Goal: Task Accomplishment & Management: Manage account settings

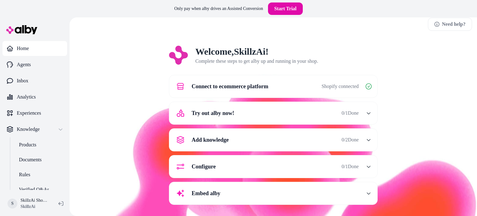
scroll to position [6, 0]
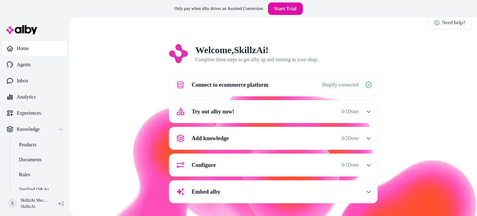
click at [354, 111] on span "0 / 1 Done" at bounding box center [350, 111] width 17 height 7
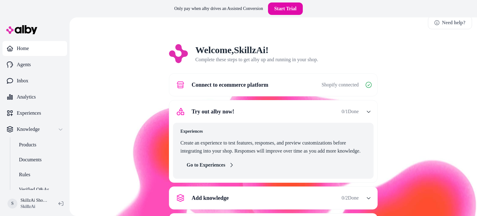
click at [209, 165] on link "Go to Experiences" at bounding box center [211, 165] width 60 height 12
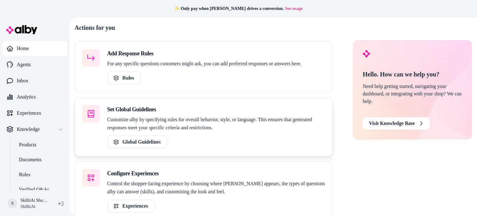
scroll to position [32, 0]
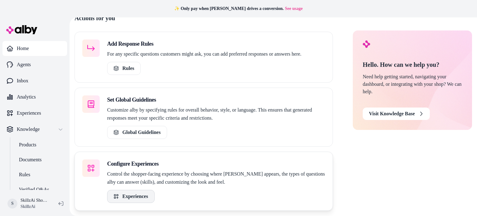
click at [135, 195] on link "Experiences" at bounding box center [131, 196] width 48 height 13
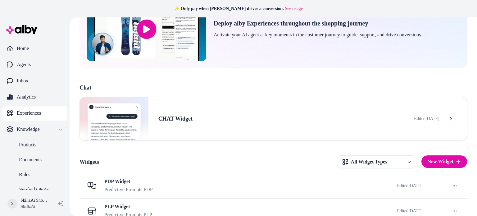
scroll to position [66, 0]
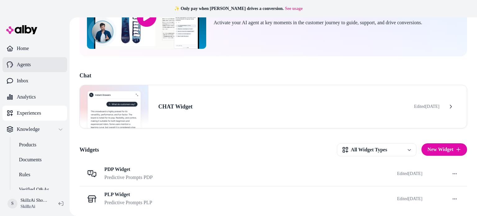
click at [29, 64] on p "Agents" at bounding box center [24, 64] width 14 height 7
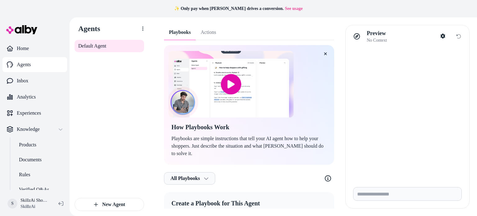
click at [234, 86] on input "image" at bounding box center [230, 84] width 125 height 67
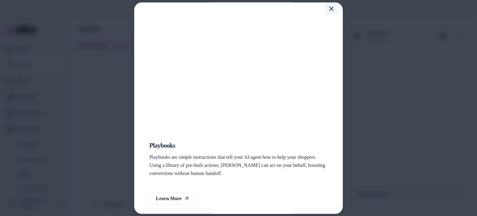
click at [329, 8] on icon "button" at bounding box center [331, 8] width 5 height 5
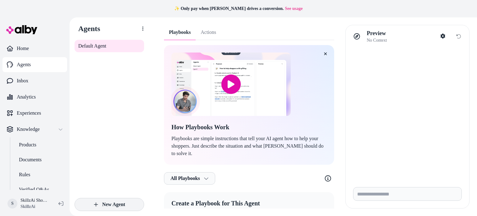
click at [109, 204] on button "New Agent" at bounding box center [110, 204] width 70 height 13
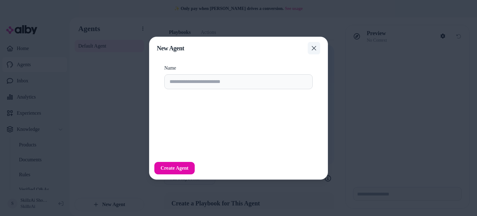
click at [314, 51] on button "Close" at bounding box center [314, 48] width 12 height 12
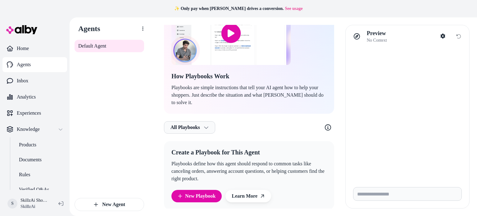
scroll to position [52, 0]
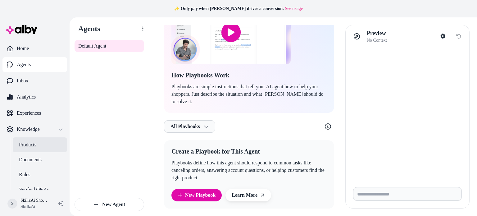
click at [23, 145] on p "Products" at bounding box center [27, 144] width 17 height 7
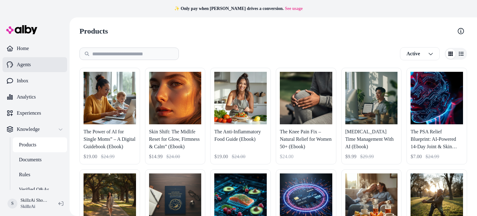
click at [25, 65] on p "Agents" at bounding box center [24, 64] width 14 height 7
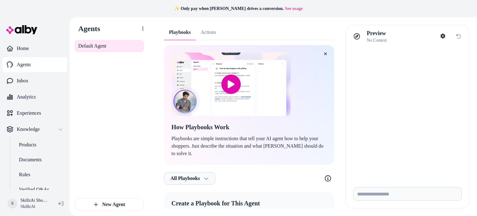
click at [214, 31] on div "Playbooks Actions How Playbooks Work Playbooks are simple instructions that tel…" at bounding box center [249, 143] width 170 height 236
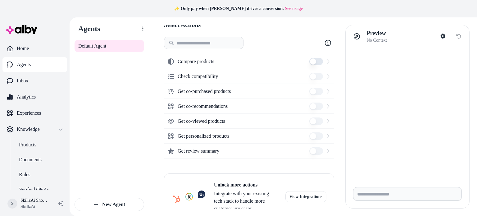
scroll to position [112, 0]
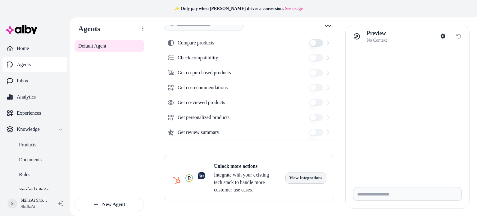
click at [303, 177] on link "View Integrations" at bounding box center [306, 177] width 41 height 11
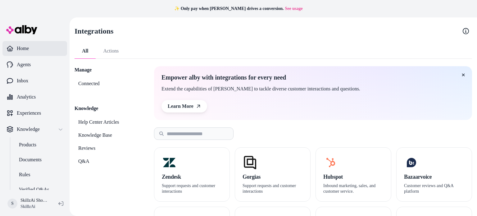
click at [17, 48] on p "Home" at bounding box center [23, 48] width 12 height 7
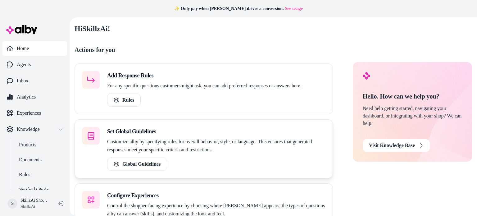
scroll to position [32, 0]
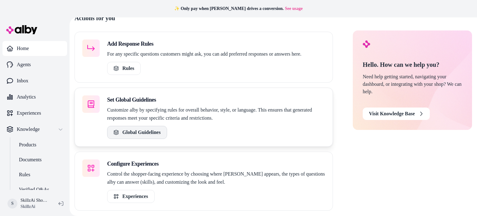
click at [139, 133] on link "Global Guidelines" at bounding box center [137, 132] width 60 height 13
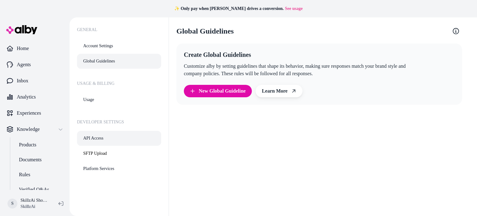
click at [101, 140] on link "API Access" at bounding box center [119, 138] width 84 height 15
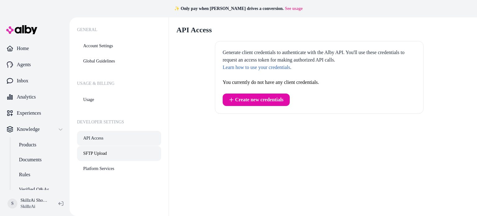
click at [98, 154] on link "SFTP Upload" at bounding box center [119, 153] width 84 height 15
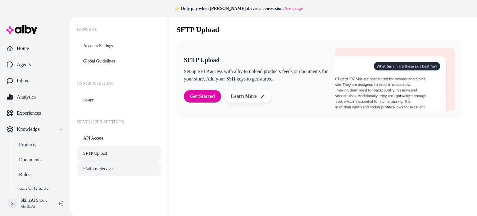
click at [97, 166] on link "Platform Services" at bounding box center [119, 168] width 84 height 15
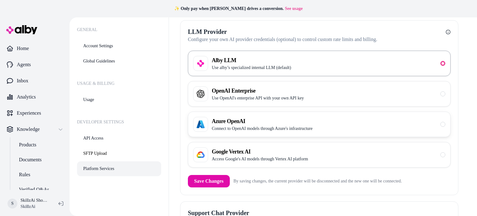
scroll to position [31, 0]
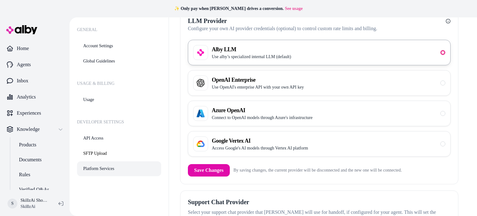
click at [315, 49] on div "Alby LLM Use alby’s specialized internal LLM (default)" at bounding box center [319, 52] width 252 height 15
click at [228, 52] on h3 "Alby LLM" at bounding box center [251, 49] width 79 height 9
click at [210, 168] on button "Save Changes" at bounding box center [209, 170] width 42 height 12
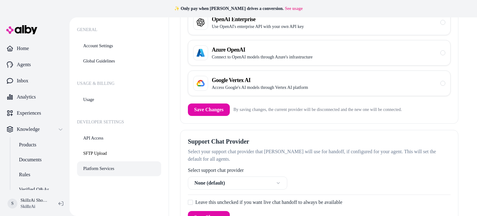
scroll to position [102, 0]
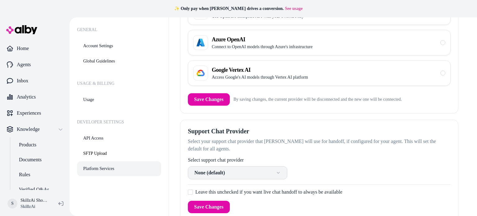
click at [242, 164] on html "✨ Only pay when alby drives a conversion. See usage Home Agents Inbox Analytics…" at bounding box center [238, 108] width 477 height 216
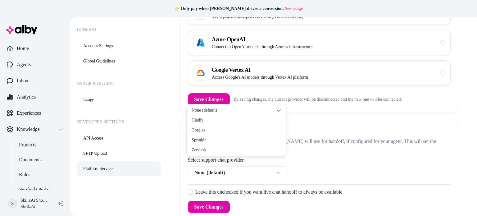
click at [172, 171] on html "✨ Only pay when alby drives a conversion. See usage Home Agents Inbox Analytics…" at bounding box center [238, 108] width 477 height 216
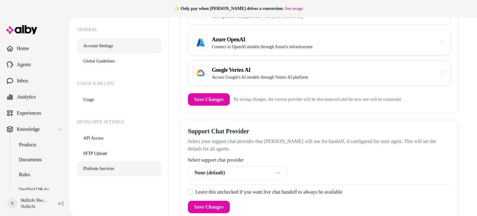
click at [103, 44] on link "Account Settings" at bounding box center [119, 46] width 84 height 15
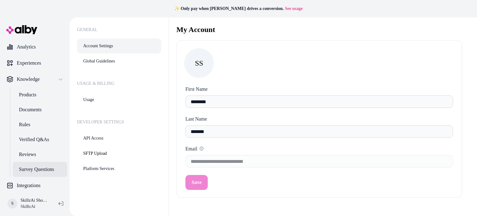
scroll to position [53, 0]
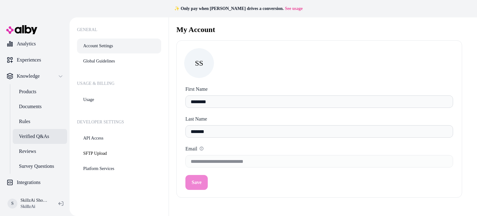
click at [30, 135] on p "Verified Q&As" at bounding box center [34, 136] width 30 height 7
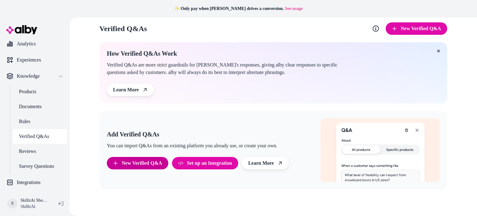
click at [123, 163] on button "New Verified Q&A" at bounding box center [138, 163] width 62 height 12
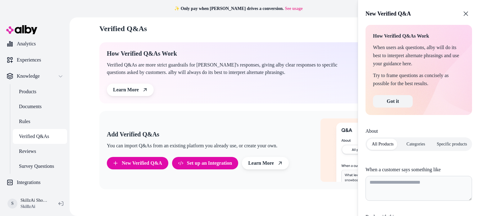
click at [393, 100] on button "Got it" at bounding box center [393, 101] width 40 height 12
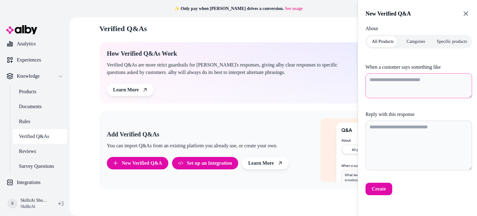
click at [374, 79] on textarea "When a customer says something like" at bounding box center [419, 85] width 107 height 25
type textarea "*"
type textarea "**"
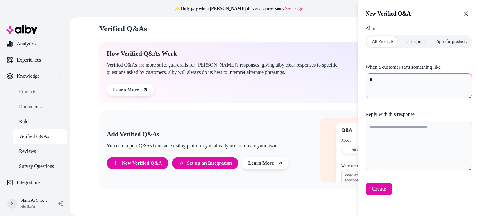
type textarea "*"
type textarea "***"
type textarea "*"
type textarea "****"
type textarea "*"
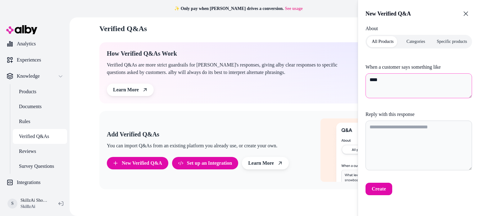
type textarea "****"
type textarea "*"
type textarea "******"
type textarea "*"
type textarea "*******"
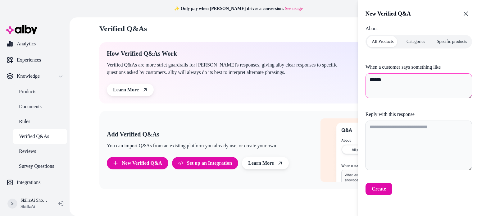
type textarea "*"
type textarea "*******"
type textarea "*"
type textarea "*********"
type textarea "*"
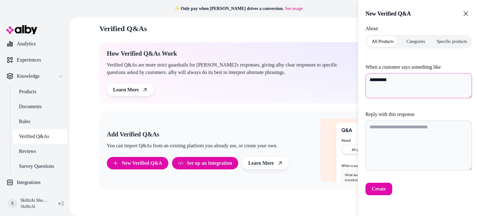
type textarea "**********"
type textarea "*"
type textarea "**********"
type textarea "*"
type textarea "**********"
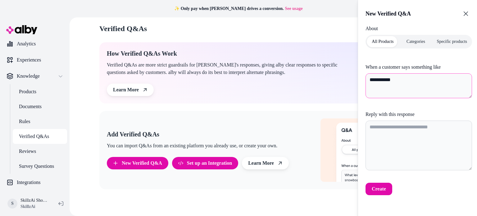
type textarea "*"
type textarea "**********"
type textarea "*"
type textarea "**********"
type textarea "*"
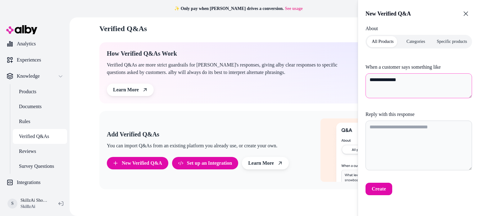
type textarea "**********"
type textarea "*"
type textarea "**********"
type textarea "*"
type textarea "**********"
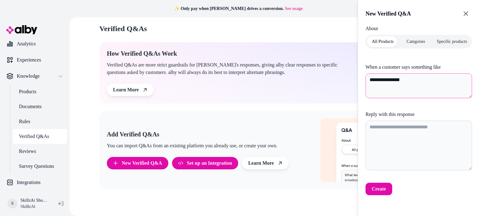
type textarea "*"
type textarea "**********"
type textarea "*"
type textarea "**********"
type textarea "*"
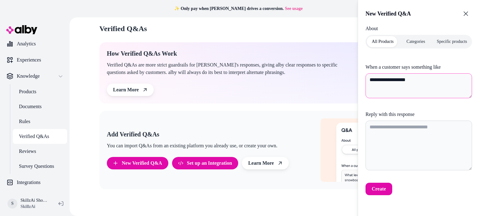
type textarea "**********"
type textarea "*"
type textarea "**********"
type textarea "*"
type textarea "**********"
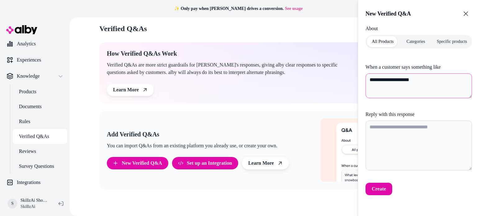
type textarea "*"
type textarea "**********"
type textarea "*"
type textarea "**********"
type textarea "*"
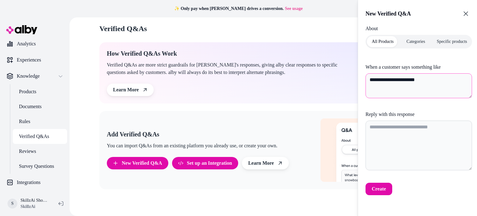
type textarea "**********"
type textarea "*"
type textarea "**********"
type textarea "*"
type textarea "**********"
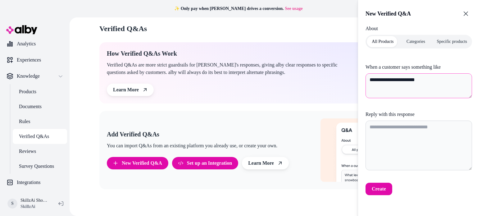
type textarea "*"
type textarea "**********"
type textarea "*"
type textarea "**********"
click at [380, 189] on button "Create" at bounding box center [379, 189] width 27 height 12
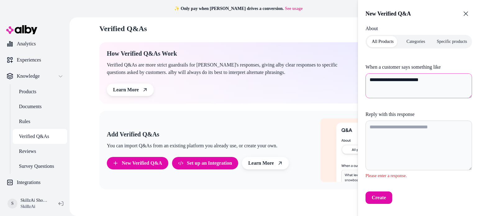
click at [390, 80] on textarea "**********" at bounding box center [419, 85] width 107 height 25
click at [6, 25] on img at bounding box center [21, 29] width 31 height 9
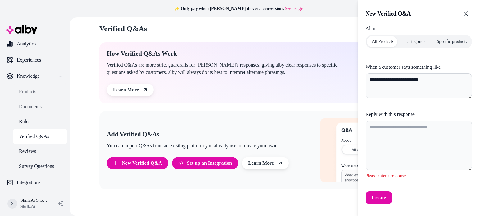
drag, startPoint x: 6, startPoint y: 25, endPoint x: 40, endPoint y: 33, distance: 34.5
click at [40, 33] on div at bounding box center [39, 30] width 75 height 22
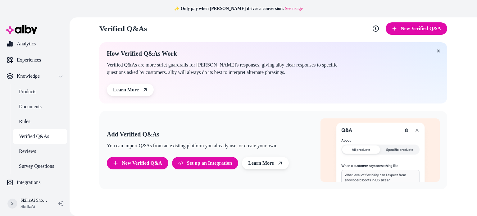
click at [39, 33] on div at bounding box center [39, 30] width 75 height 22
click at [426, 29] on button "New Verified Q&A" at bounding box center [417, 28] width 62 height 12
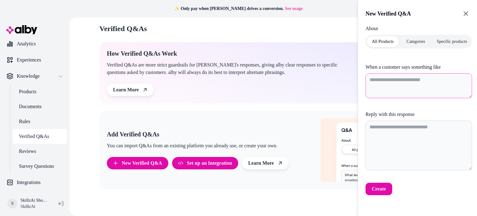
click at [382, 79] on textarea "When a customer says something like" at bounding box center [419, 85] width 107 height 25
click at [23, 121] on p "Rules" at bounding box center [24, 121] width 11 height 7
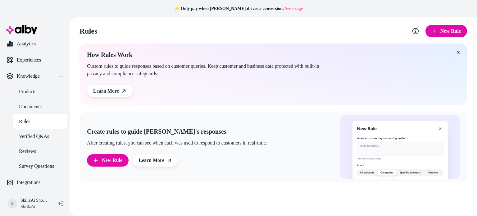
click at [84, 130] on div "Create rules to guide alby's responses After creating rules, you can see when e…" at bounding box center [274, 147] width 388 height 70
drag, startPoint x: 84, startPoint y: 130, endPoint x: 204, endPoint y: 132, distance: 120.9
click at [204, 132] on div "Create rules to guide alby's responses After creating rules, you can see when e…" at bounding box center [274, 147] width 388 height 70
copy h2 "Create rules to guide alby's responses"
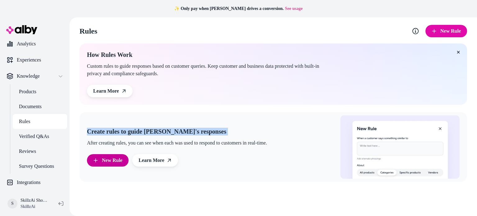
click at [112, 158] on span "New Rule" at bounding box center [112, 160] width 21 height 7
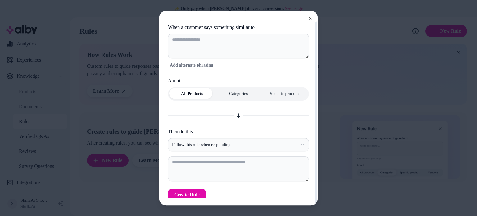
scroll to position [11, 0]
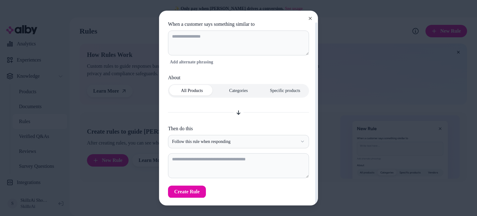
click at [202, 24] on label "When a customer says something similar to" at bounding box center [238, 24] width 141 height 7
click at [202, 23] on label "When a customer says something similar to" at bounding box center [238, 24] width 141 height 7
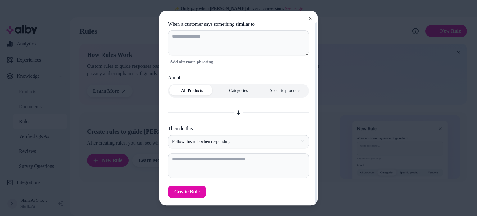
click at [164, 24] on div "**********" at bounding box center [238, 108] width 159 height 195
drag, startPoint x: 164, startPoint y: 24, endPoint x: 257, endPoint y: 25, distance: 92.6
click at [257, 25] on div "**********" at bounding box center [238, 108] width 159 height 195
copy label "When a customer says something similar to"
click at [184, 36] on textarea at bounding box center [238, 42] width 141 height 25
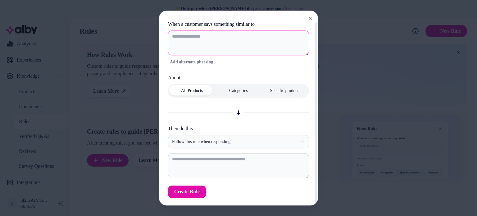
paste textarea "**********"
type textarea "*"
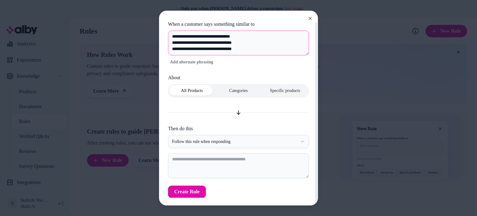
type textarea "**********"
click at [209, 108] on div at bounding box center [238, 113] width 141 height 10
click at [181, 159] on textarea at bounding box center [238, 165] width 141 height 25
paste textarea "**********"
type textarea "*"
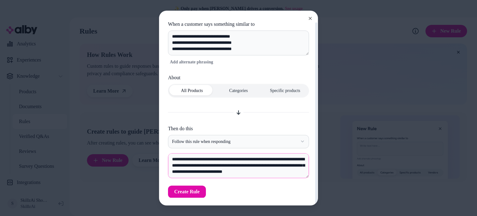
scroll to position [11, 0]
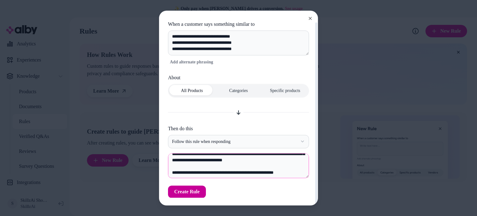
type textarea "**********"
click at [186, 190] on button "Create Rule" at bounding box center [187, 192] width 38 height 12
click at [186, 190] on div "Saving..." at bounding box center [183, 192] width 30 height 12
type textarea "*"
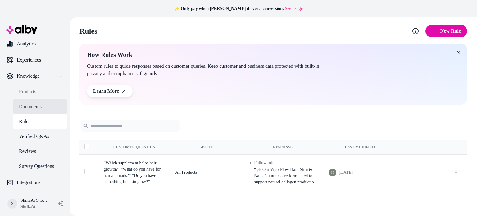
click at [29, 108] on p "Documents" at bounding box center [30, 106] width 23 height 7
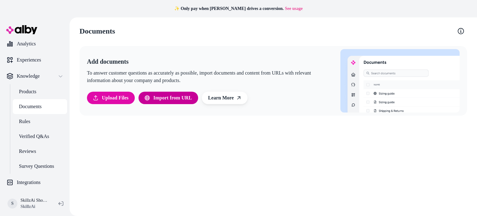
click at [174, 98] on span "Import from URL" at bounding box center [173, 97] width 39 height 7
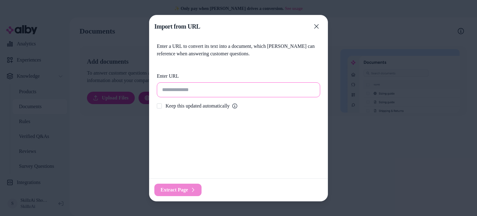
click at [174, 97] on input "url" at bounding box center [238, 89] width 163 height 15
click at [176, 45] on p "Enter a URL to convert its text into a document, which alby can reference when …" at bounding box center [238, 50] width 163 height 15
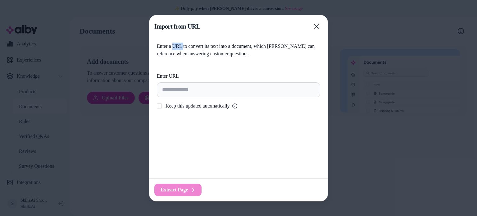
click at [176, 45] on p "Enter a URL to convert its text into a document, which alby can reference when …" at bounding box center [238, 50] width 163 height 15
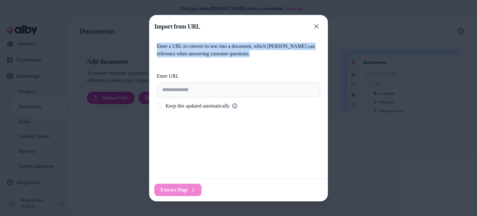
click at [176, 45] on p "Enter a URL to convert its text into a document, which alby can reference when …" at bounding box center [238, 50] width 163 height 15
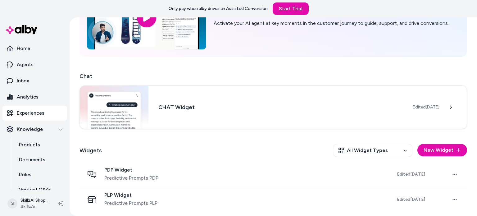
scroll to position [66, 0]
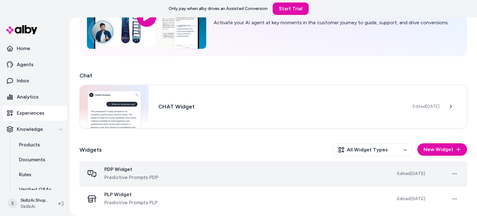
click at [127, 171] on span "PDP Widget" at bounding box center [131, 169] width 54 height 6
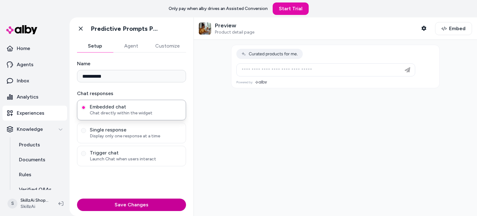
click at [159, 202] on button "Save Changes" at bounding box center [131, 205] width 109 height 12
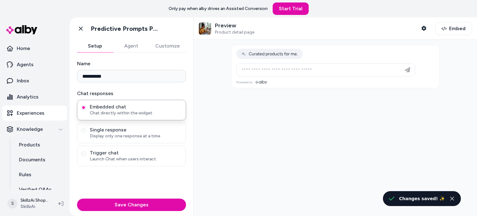
click at [301, 31] on div "Preview Product detail page Shopper Context" at bounding box center [315, 28] width 232 height 13
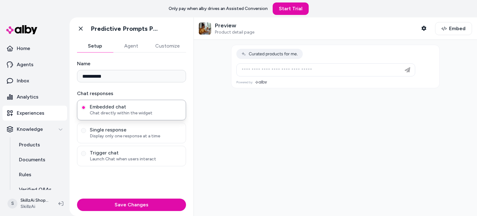
click at [131, 47] on button "Agent" at bounding box center [131, 46] width 36 height 12
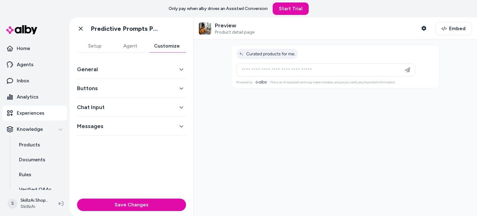
click at [170, 44] on button "Customize" at bounding box center [167, 46] width 38 height 12
click at [173, 71] on button "General" at bounding box center [131, 69] width 109 height 9
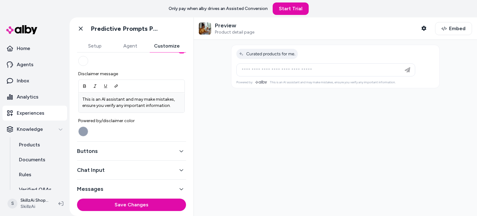
scroll to position [254, 0]
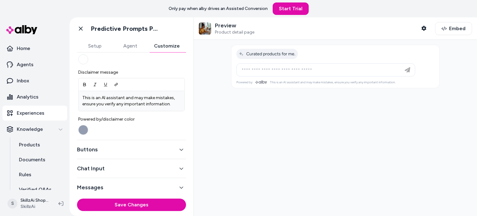
click at [168, 149] on button "Buttons" at bounding box center [131, 149] width 109 height 9
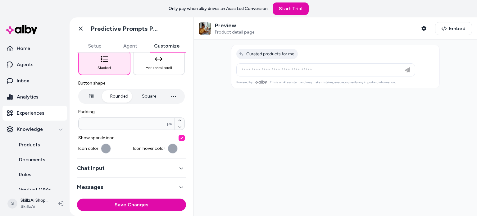
scroll to position [19, 0]
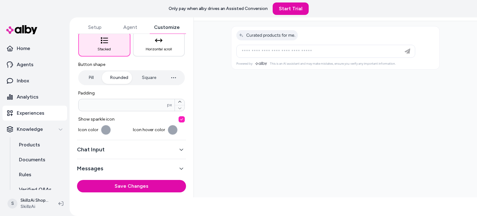
click at [161, 150] on button "Chat Input" at bounding box center [131, 149] width 109 height 9
click at [161, 155] on div "Regular Focus Background color Text color Border * px" at bounding box center [131, 190] width 107 height 70
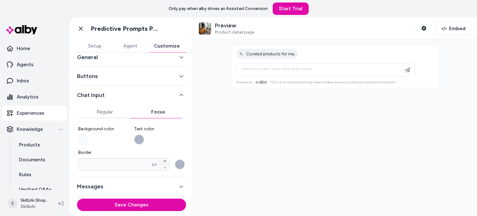
scroll to position [0, 0]
click at [157, 188] on button "Messages" at bounding box center [131, 187] width 109 height 9
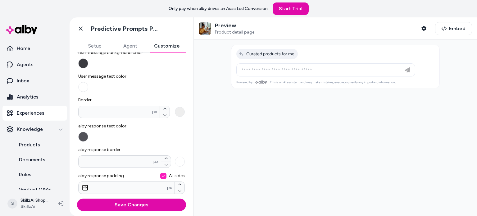
scroll to position [91, 0]
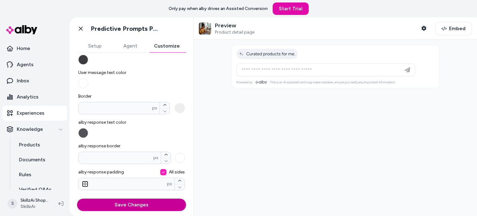
click at [141, 202] on button "Save Changes" at bounding box center [131, 205] width 109 height 12
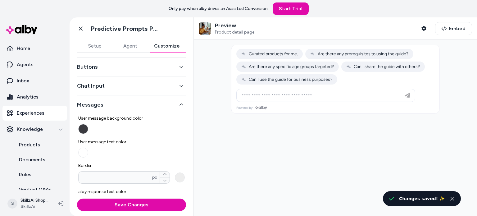
scroll to position [0, 0]
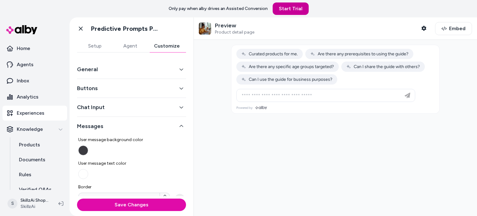
click at [294, 9] on link "Start Trial" at bounding box center [291, 8] width 36 height 12
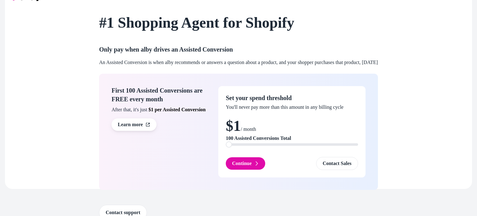
scroll to position [34, 0]
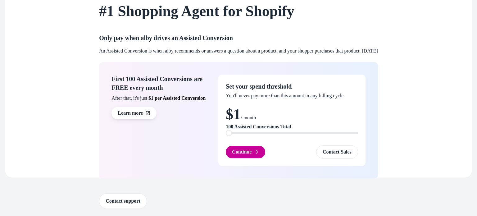
click at [236, 152] on button "Continue" at bounding box center [245, 152] width 39 height 12
click at [236, 152] on div "Continue" at bounding box center [245, 152] width 39 height 12
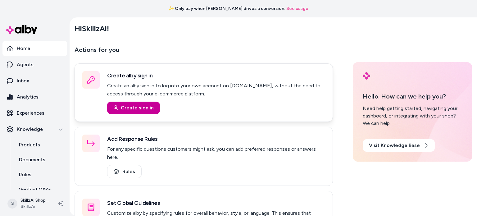
click at [136, 108] on button "Create sign in" at bounding box center [133, 108] width 53 height 12
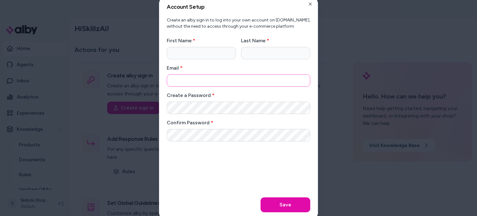
type input "**********"
click at [195, 55] on input "First Name" at bounding box center [201, 53] width 69 height 12
type input "*****"
type input "*******"
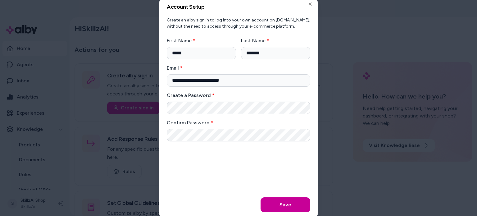
click at [286, 205] on button "Save" at bounding box center [286, 204] width 50 height 15
click at [244, 89] on div "**********" at bounding box center [239, 93] width 144 height 113
click at [283, 203] on button "Save" at bounding box center [286, 204] width 50 height 15
click at [283, 203] on form "**********" at bounding box center [239, 124] width 144 height 175
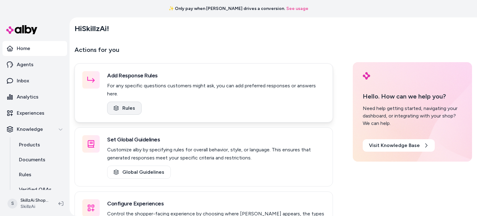
click at [124, 102] on link "Rules" at bounding box center [124, 108] width 34 height 13
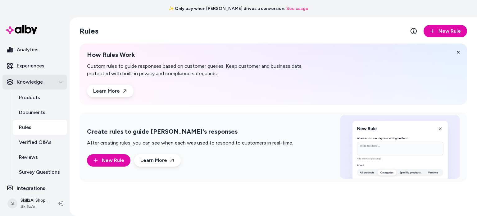
scroll to position [53, 0]
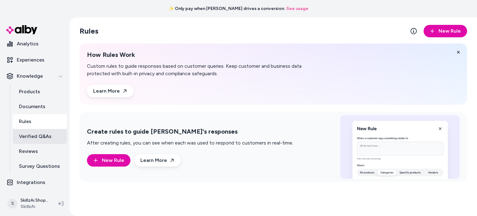
click at [38, 138] on p "Verified Q&As" at bounding box center [35, 136] width 33 height 7
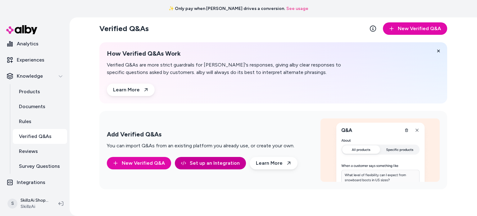
click at [214, 163] on link "Set up an Integration" at bounding box center [210, 163] width 71 height 12
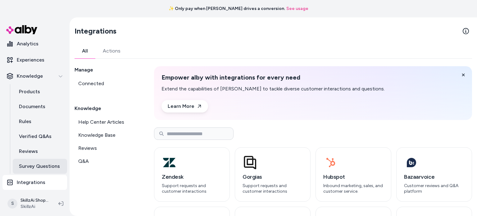
click at [35, 168] on p "Survey Questions" at bounding box center [39, 166] width 41 height 7
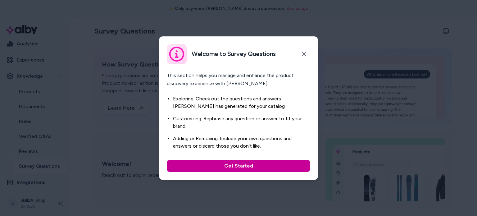
click at [281, 164] on button "Get Started" at bounding box center [239, 166] width 144 height 12
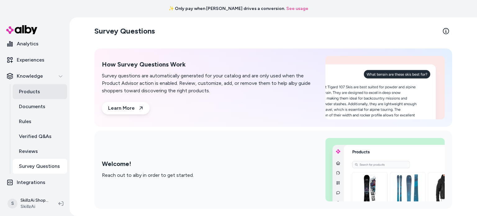
click at [29, 91] on p "Products" at bounding box center [29, 91] width 21 height 7
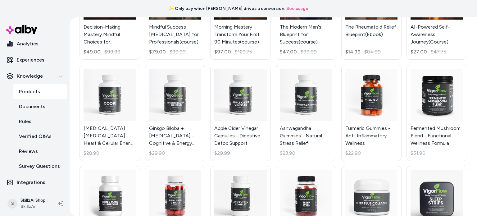
scroll to position [413, 0]
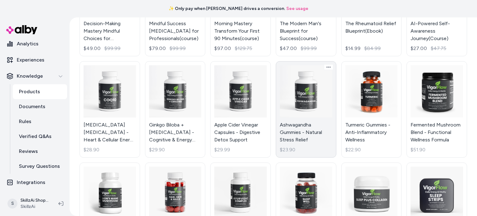
click at [304, 121] on link "Ashwagandha Gummies - Natural Stress Relief $23.90" at bounding box center [306, 109] width 61 height 97
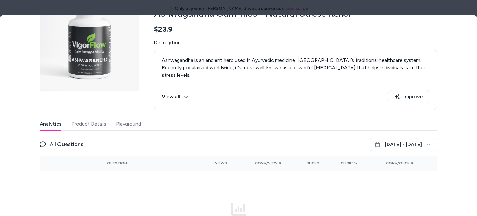
scroll to position [62, 0]
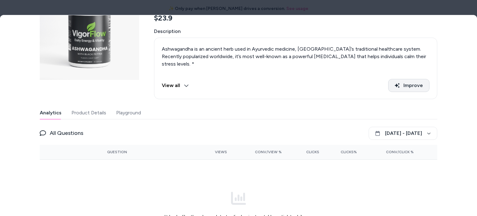
click at [413, 85] on button "Improve" at bounding box center [408, 85] width 41 height 13
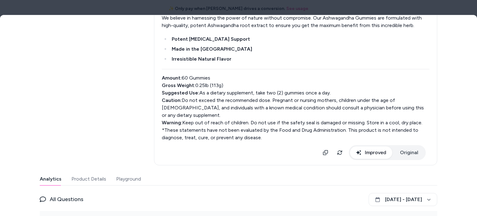
scroll to position [247, 0]
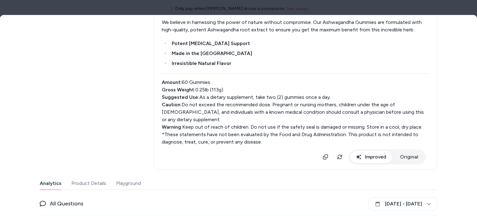
click at [94, 177] on button "Product Details" at bounding box center [88, 183] width 35 height 12
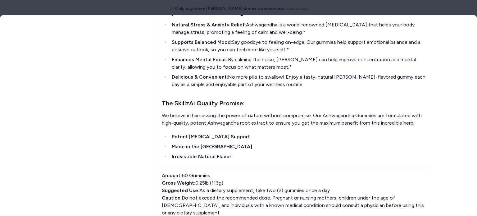
scroll to position [0, 0]
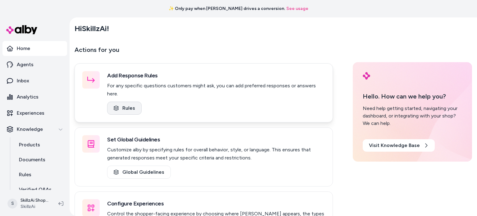
click at [120, 102] on link "Rules" at bounding box center [124, 108] width 34 height 13
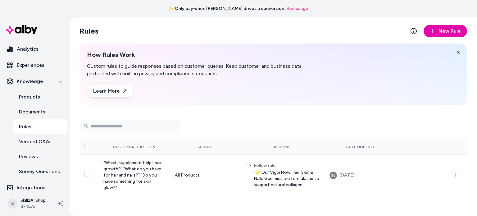
scroll to position [53, 0]
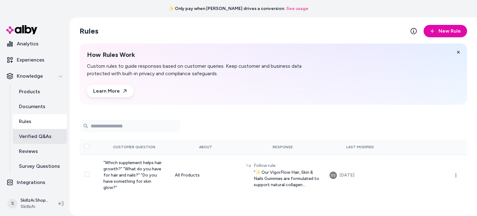
click at [31, 138] on p "Verified Q&As" at bounding box center [35, 136] width 33 height 7
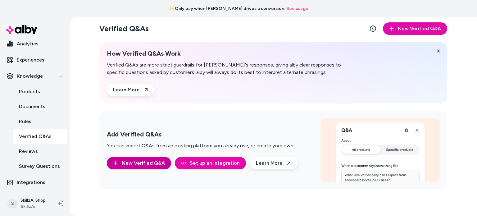
click at [144, 164] on button "New Verified Q&A" at bounding box center [139, 163] width 64 height 12
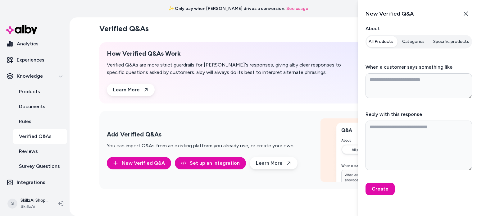
click at [451, 39] on button "Specific products" at bounding box center [452, 41] width 44 height 11
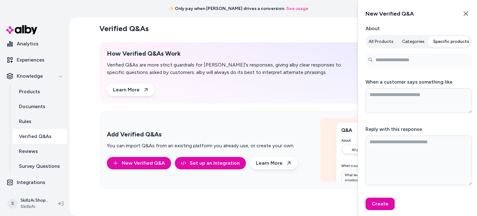
click at [451, 39] on button "Specific products" at bounding box center [452, 41] width 44 height 11
click at [415, 39] on button "Categories" at bounding box center [414, 41] width 30 height 11
click at [32, 154] on p "Reviews" at bounding box center [28, 151] width 19 height 7
type textarea "*"
click at [32, 154] on p "Reviews" at bounding box center [28, 151] width 19 height 7
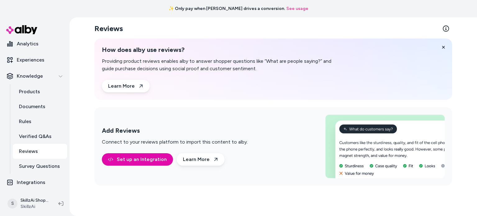
click at [31, 41] on div at bounding box center [39, 30] width 75 height 22
click at [30, 42] on p "Analytics" at bounding box center [28, 43] width 22 height 7
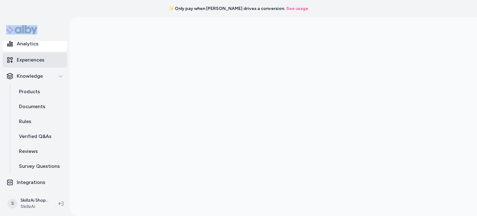
click at [32, 61] on p "Experiences" at bounding box center [31, 59] width 28 height 7
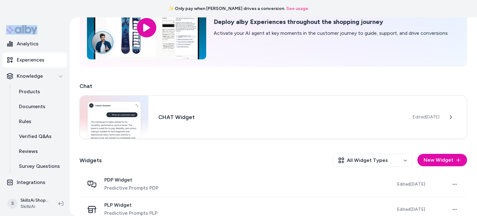
scroll to position [66, 0]
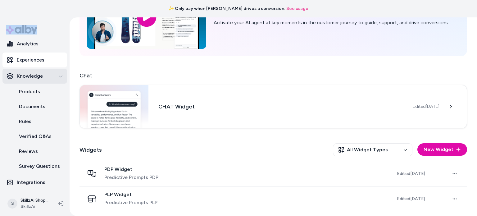
click at [41, 76] on p "Knowledge" at bounding box center [30, 75] width 26 height 7
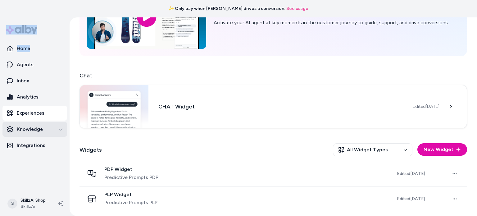
click at [41, 76] on link "Inbox" at bounding box center [34, 80] width 65 height 15
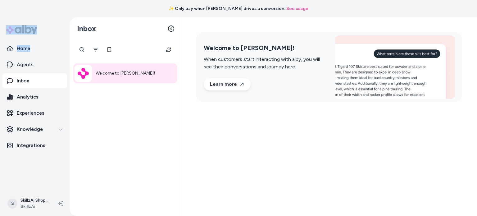
click at [25, 81] on p "Inbox" at bounding box center [23, 80] width 12 height 7
click at [24, 95] on p "Analytics" at bounding box center [28, 96] width 22 height 7
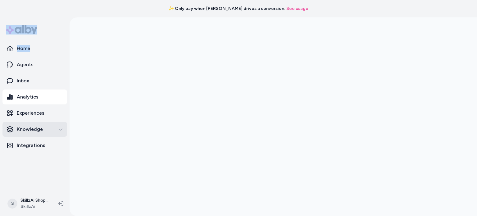
click at [30, 132] on p "Knowledge" at bounding box center [30, 129] width 26 height 7
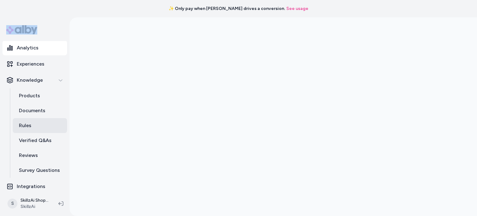
scroll to position [53, 0]
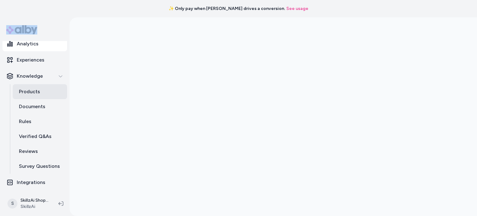
click at [28, 91] on p "Products" at bounding box center [29, 91] width 21 height 7
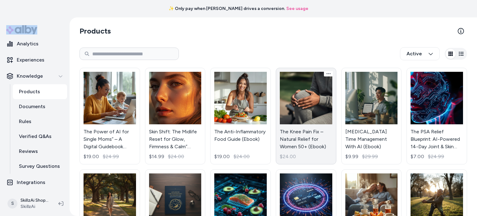
click at [306, 117] on link "The Knee Pain Fix – Natural Relief for Women 50+ (Ebook) $24.00" at bounding box center [306, 116] width 61 height 97
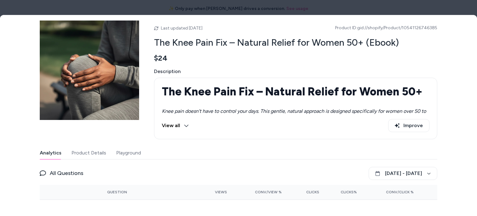
scroll to position [7, 0]
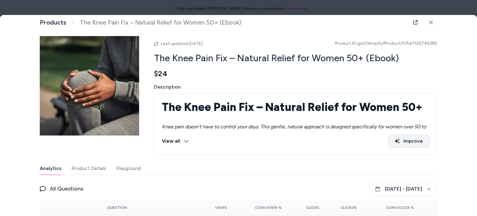
click at [413, 142] on button "Improve" at bounding box center [408, 141] width 41 height 13
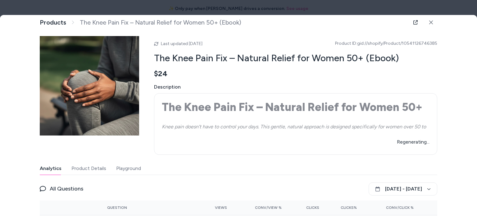
click at [413, 142] on span "Regenerating..." at bounding box center [413, 141] width 33 height 7
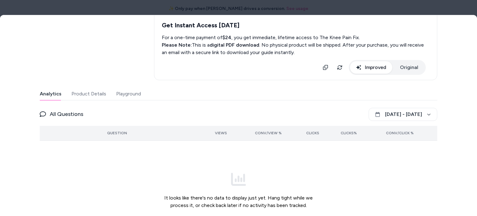
scroll to position [421, 0]
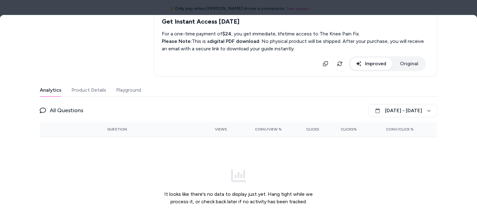
click at [94, 84] on button "Product Details" at bounding box center [88, 90] width 35 height 12
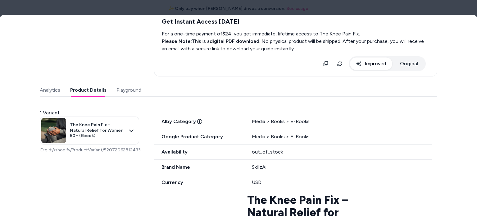
click at [94, 84] on button "Product Details" at bounding box center [88, 90] width 36 height 12
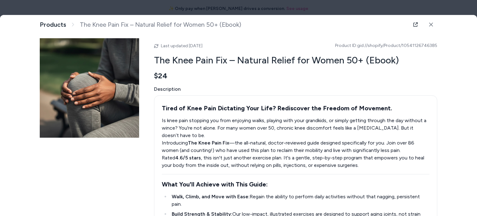
scroll to position [0, 0]
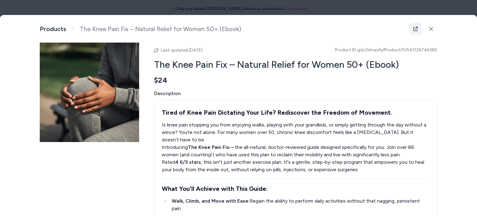
click at [415, 27] on icon at bounding box center [416, 29] width 4 height 4
